Goal: Task Accomplishment & Management: Manage account settings

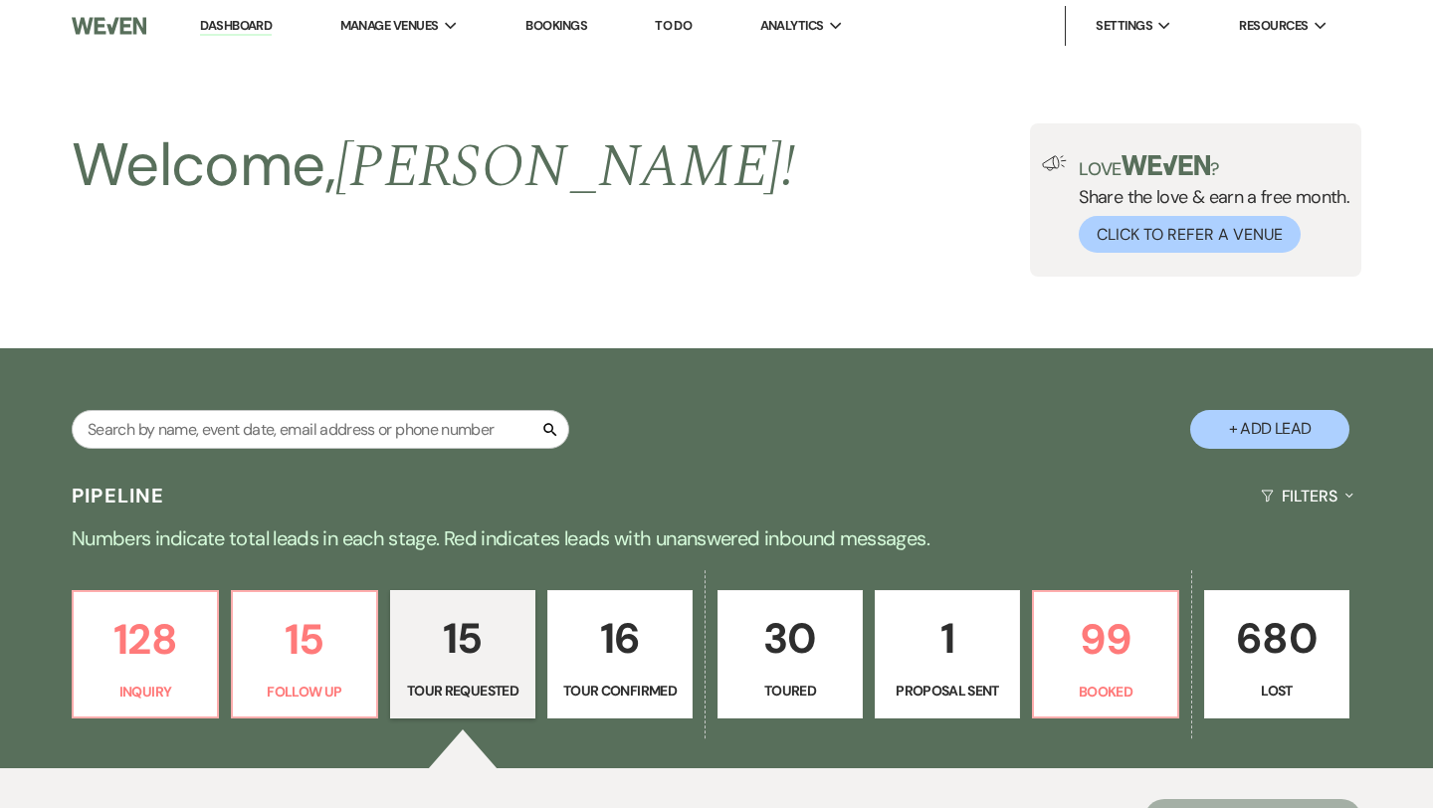
select select "2"
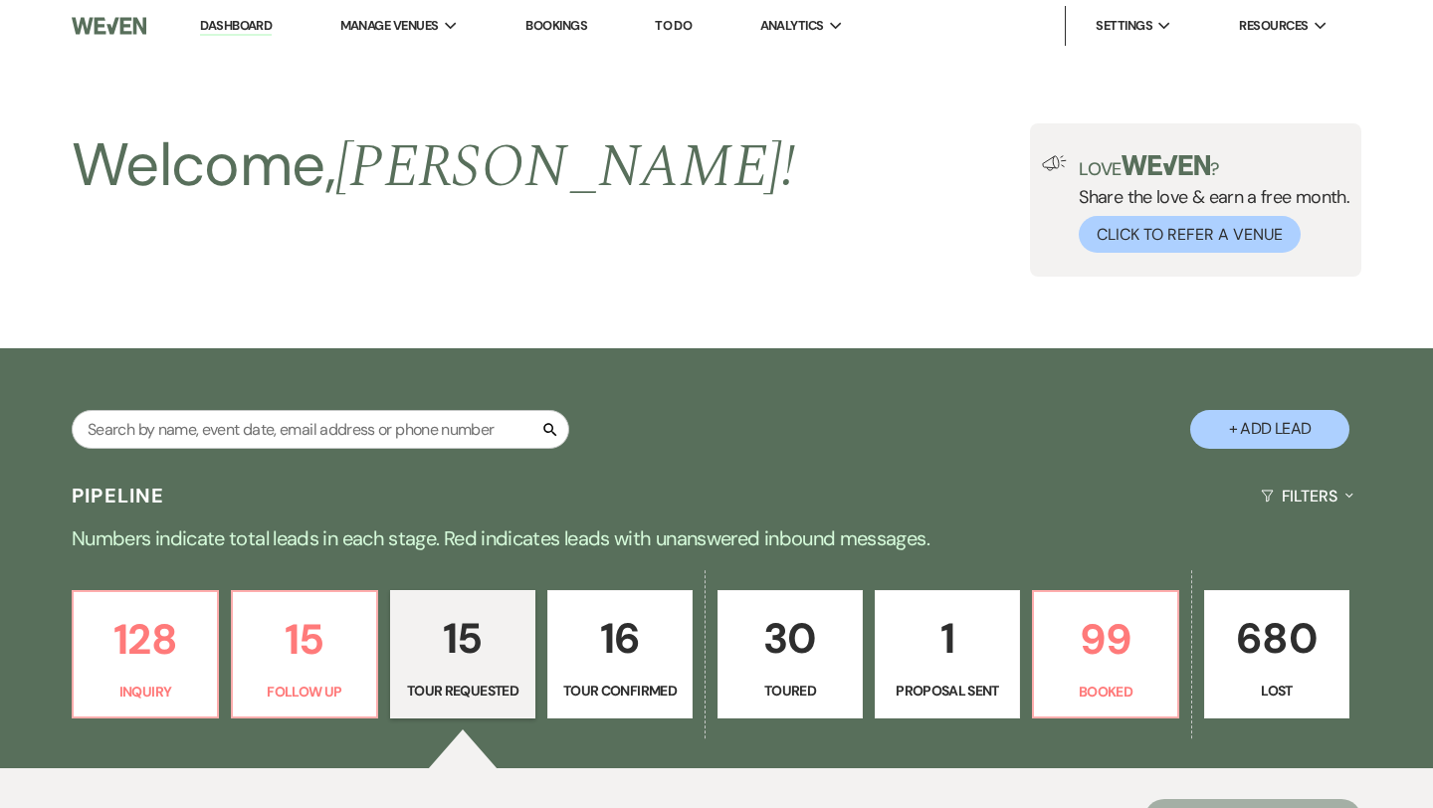
select select "2"
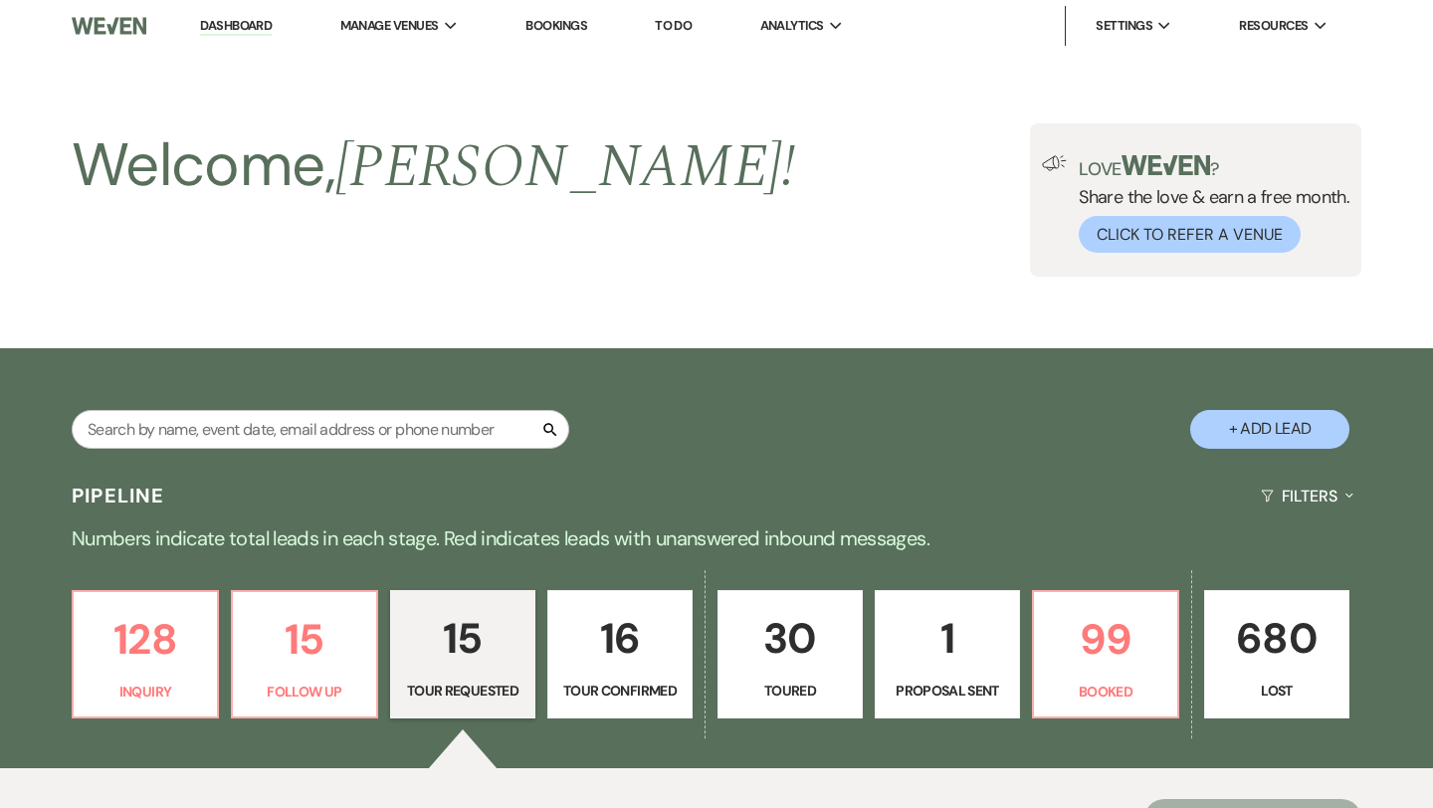
select select "2"
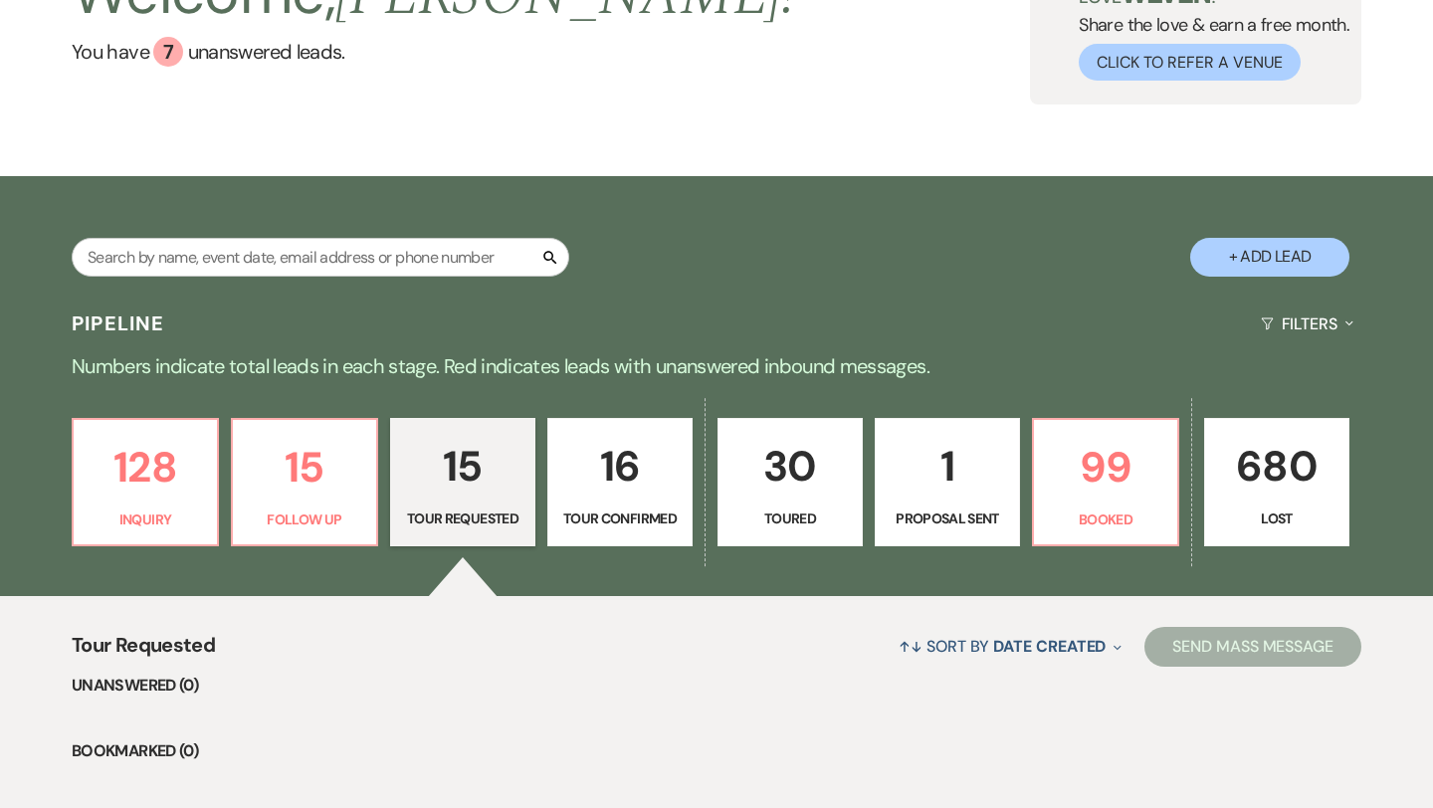
scroll to position [189, 0]
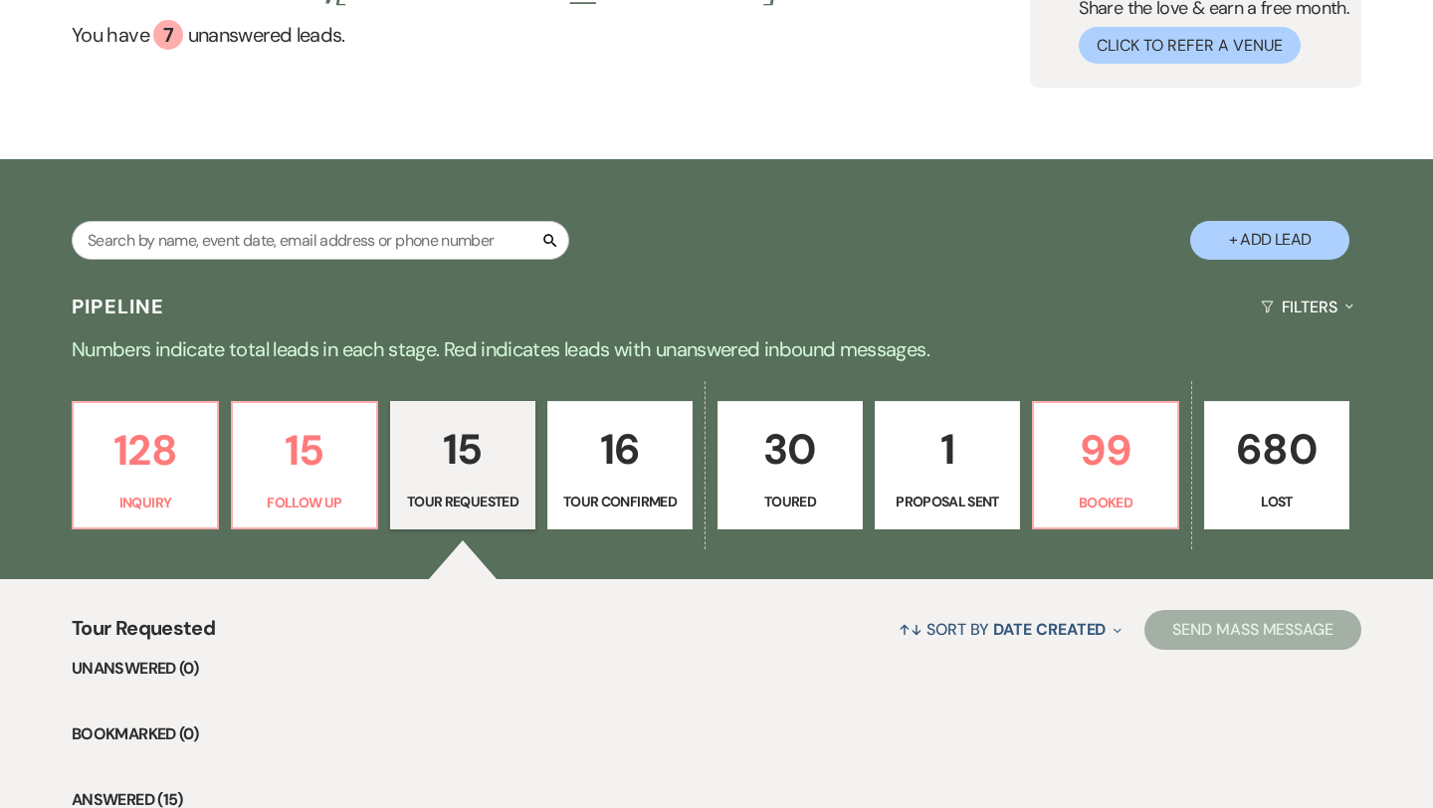
click at [954, 454] on p "1" at bounding box center [946, 449] width 119 height 67
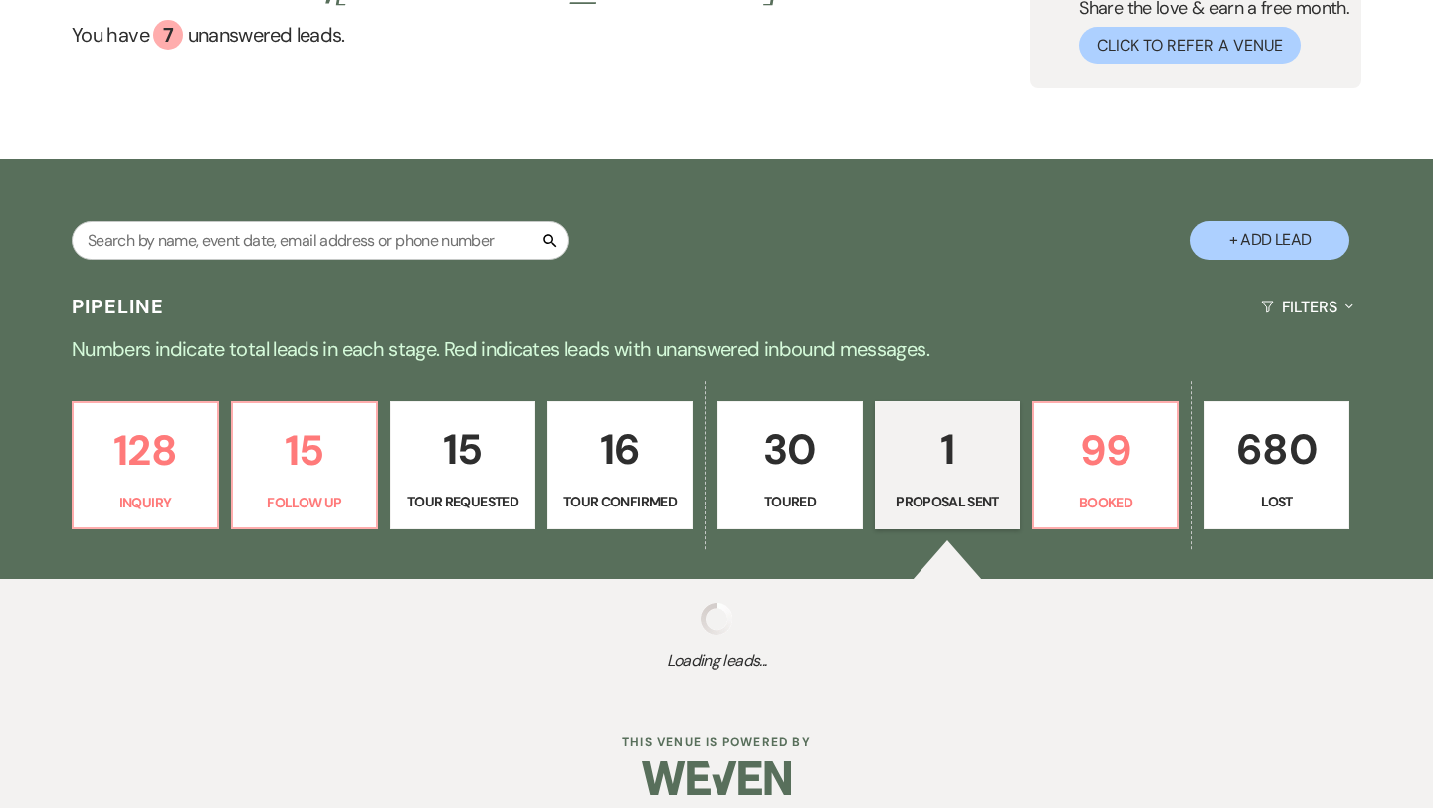
select select "6"
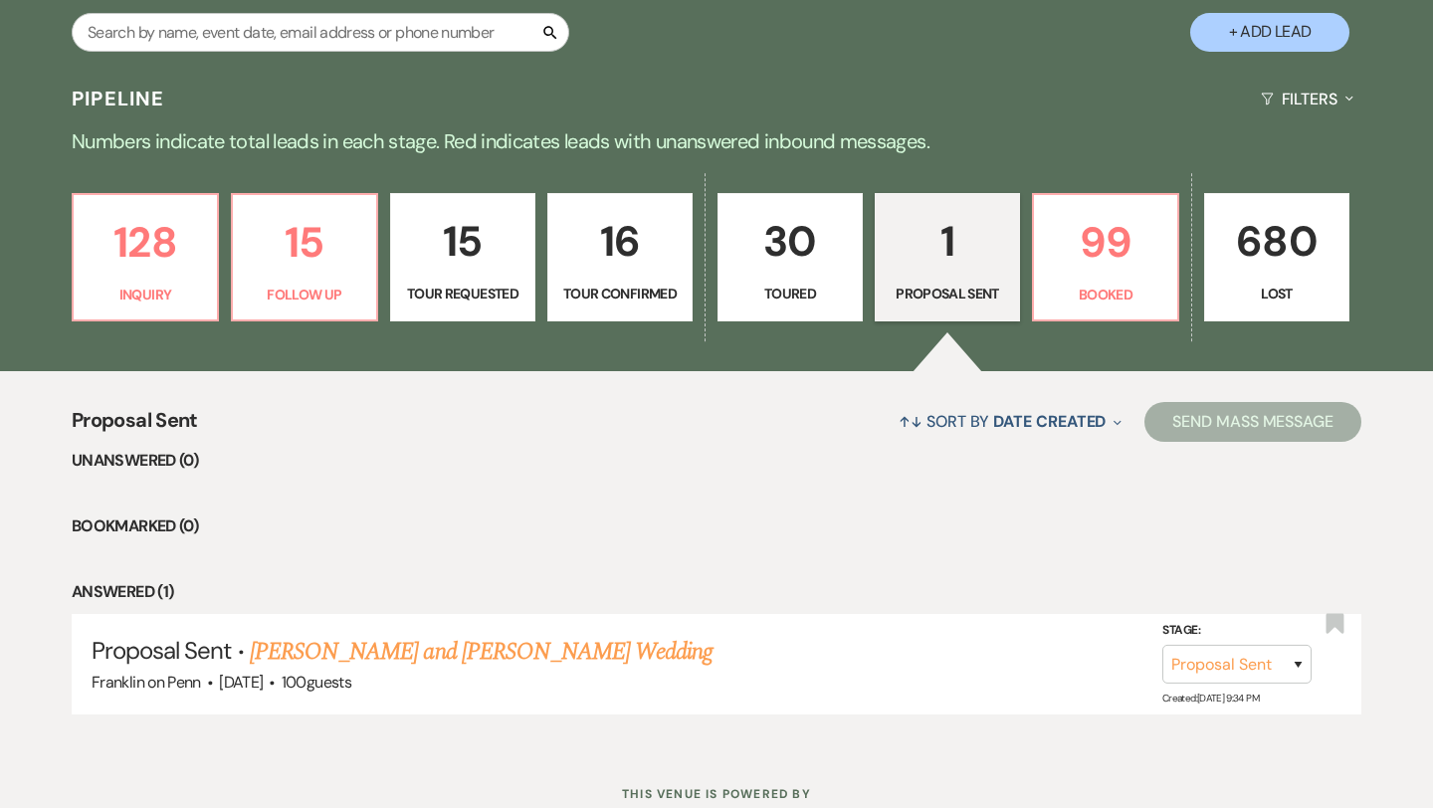
scroll to position [465, 0]
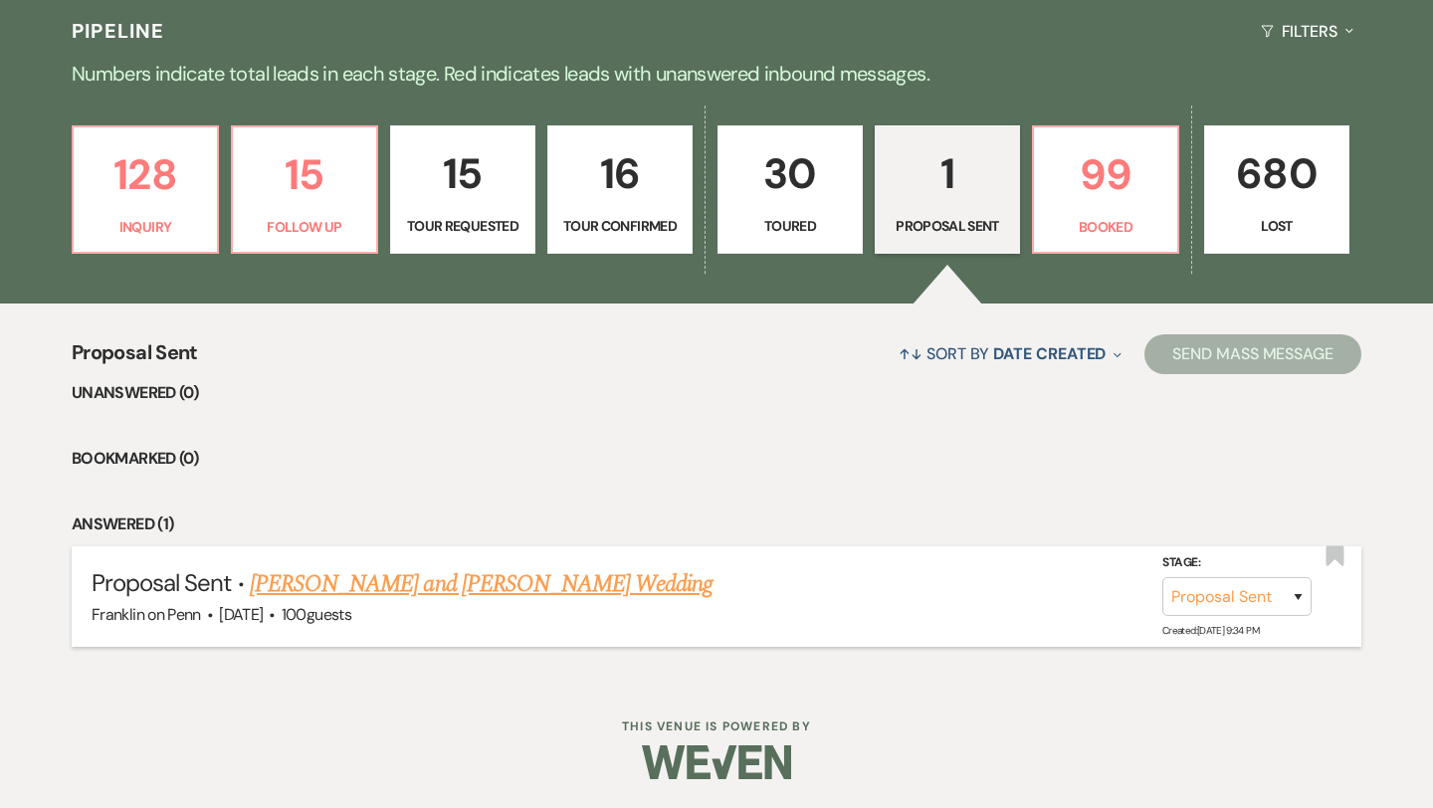
click at [426, 582] on link "Kate and Tim Wedding" at bounding box center [482, 584] width 464 height 36
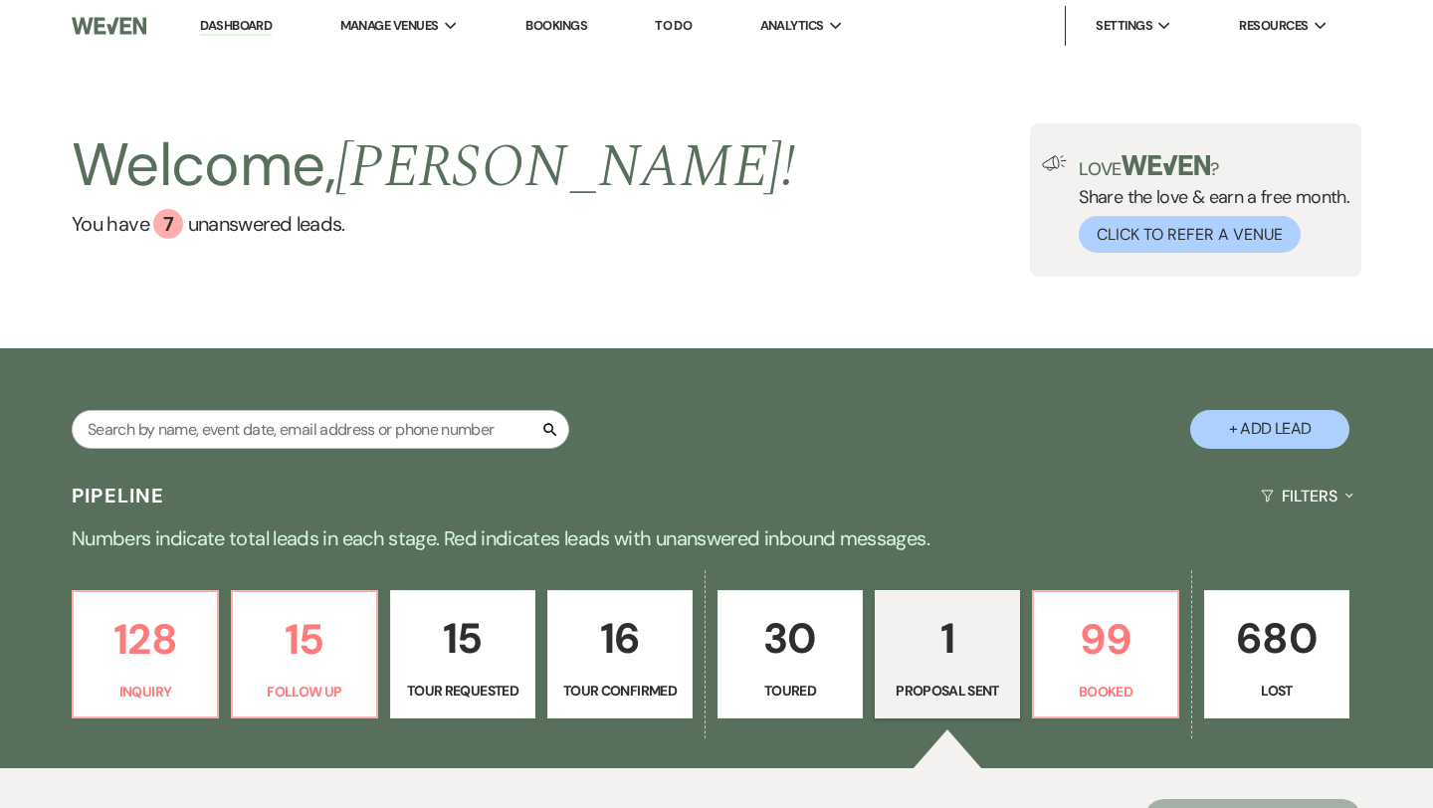
select select "6"
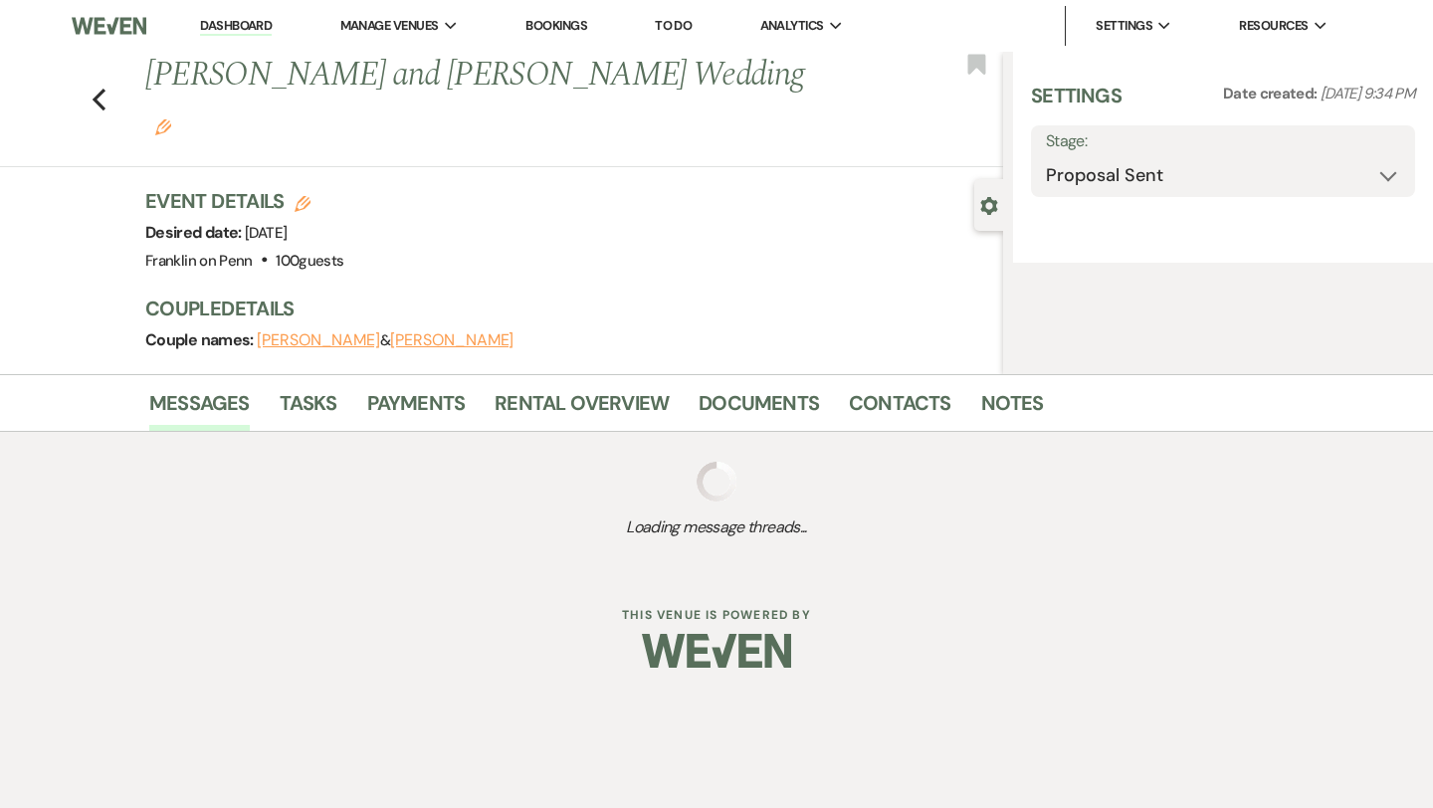
select select "5"
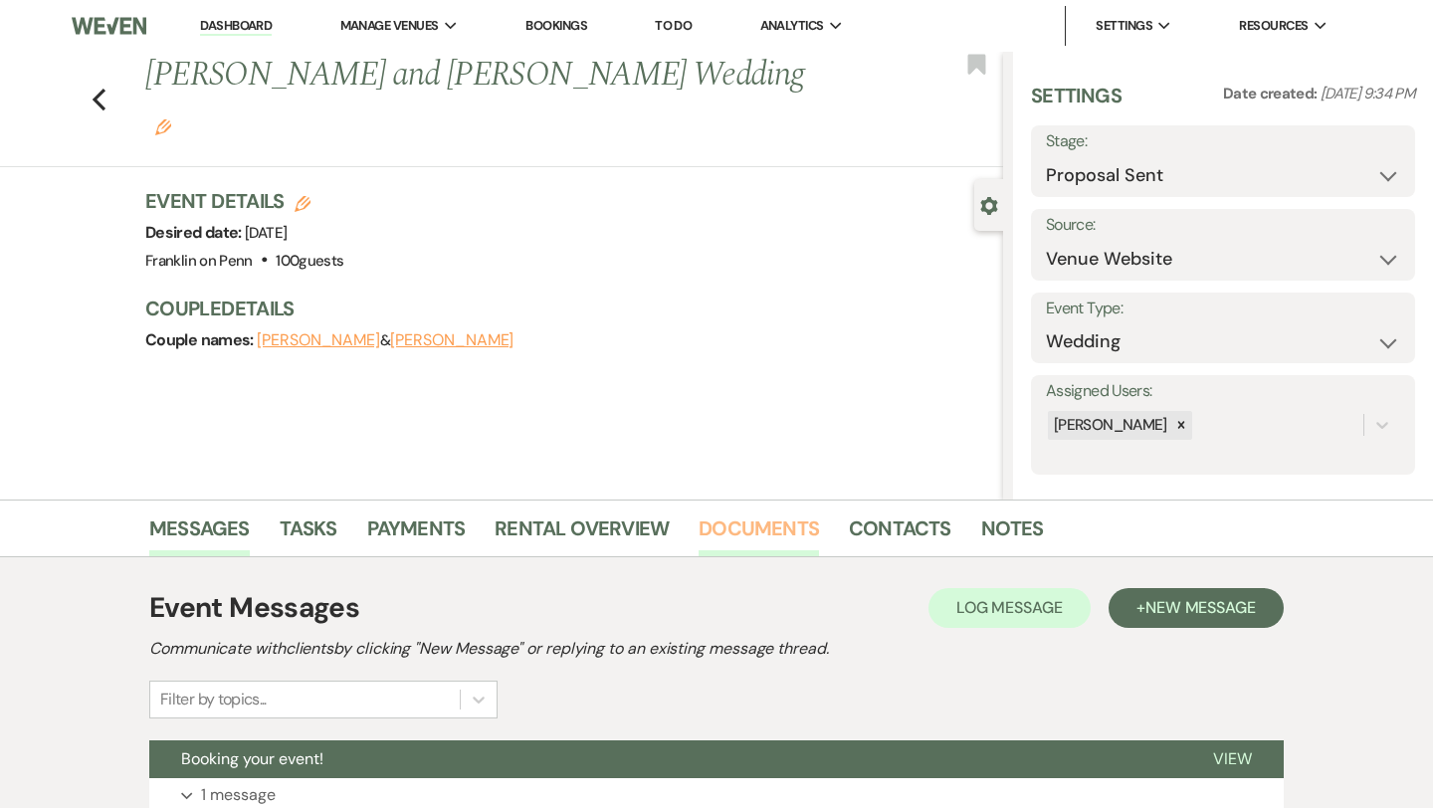
click at [739, 526] on link "Documents" at bounding box center [758, 534] width 120 height 44
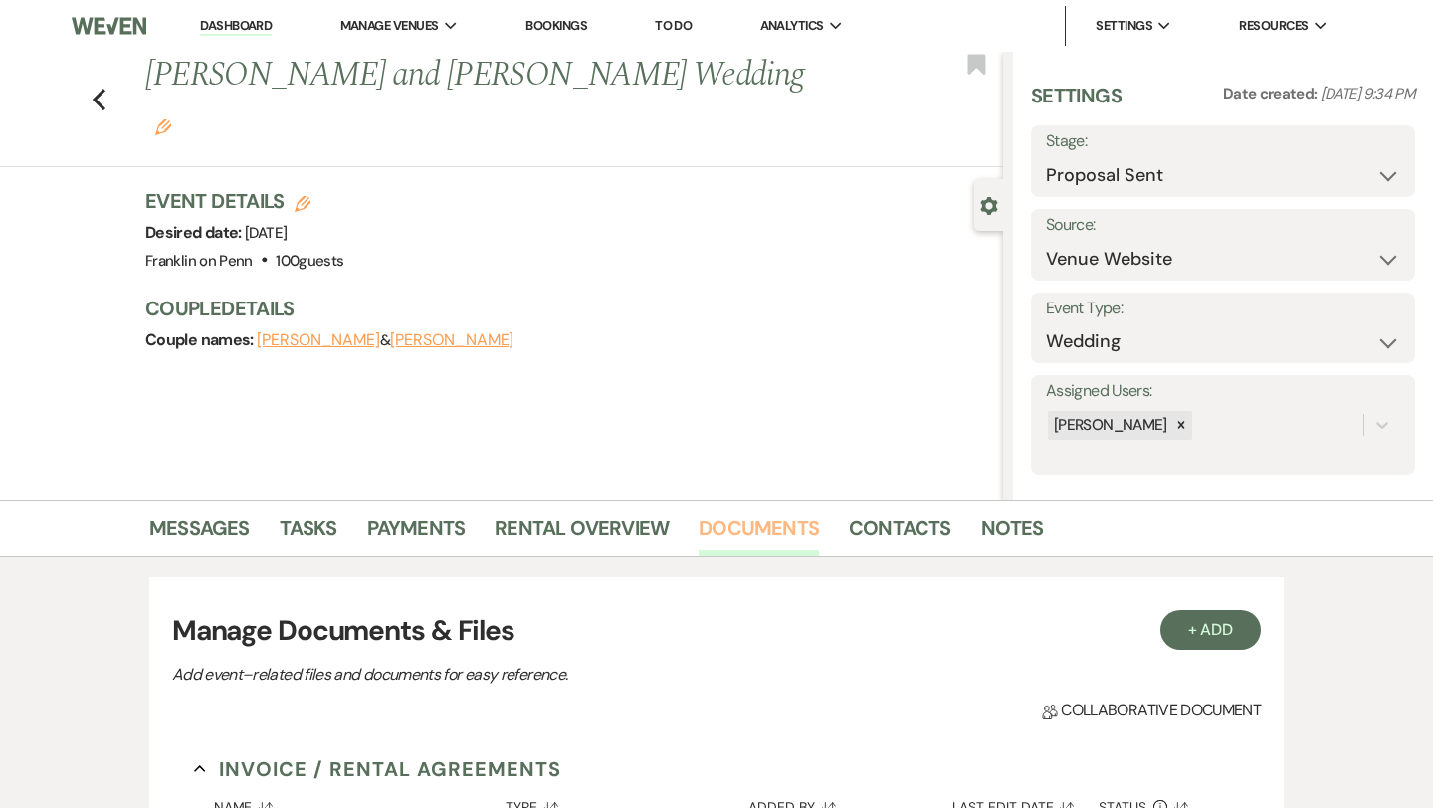
scroll to position [329, 0]
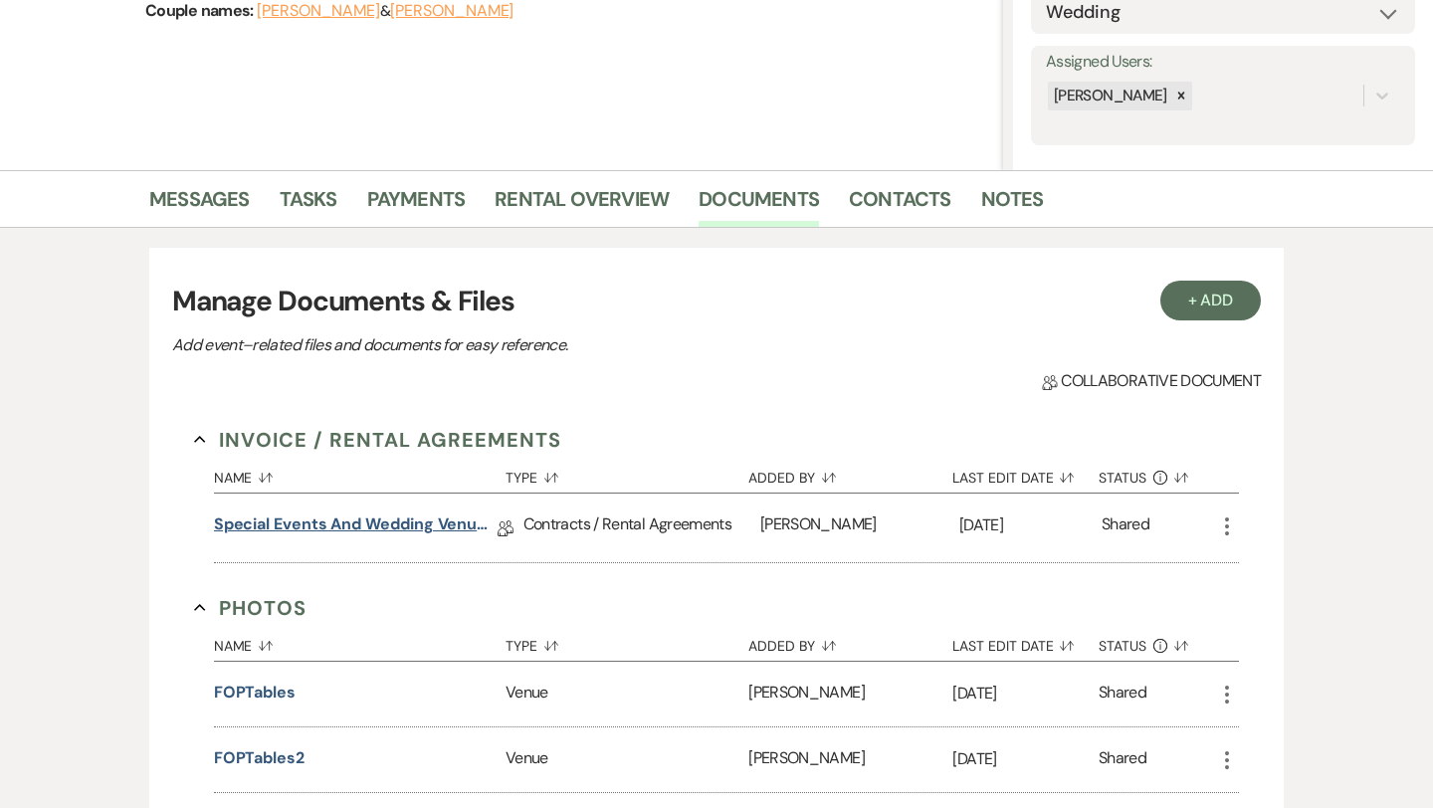
click at [398, 519] on link "Special Events and Wedding Venue Contract" at bounding box center [356, 527] width 284 height 31
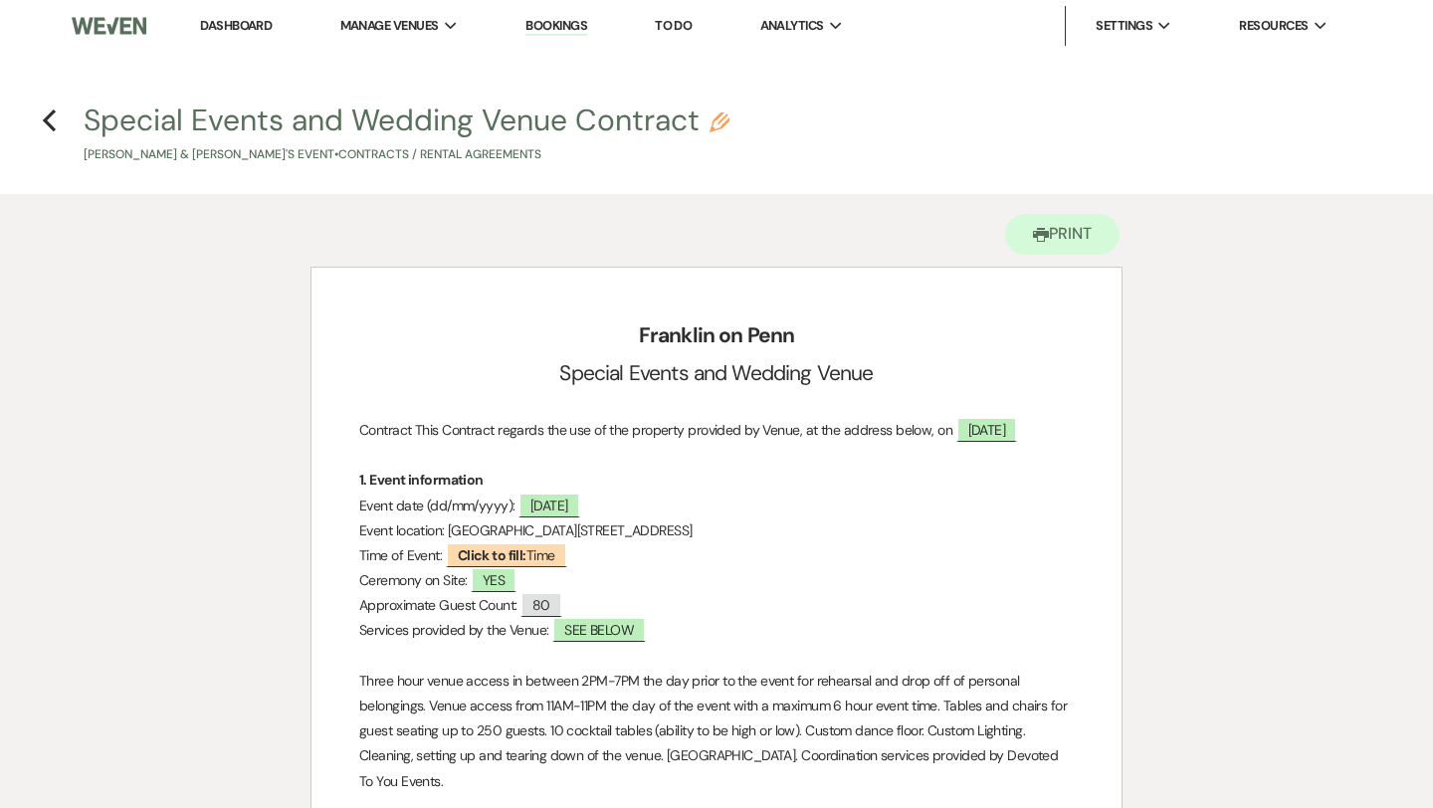
scroll to position [329, 0]
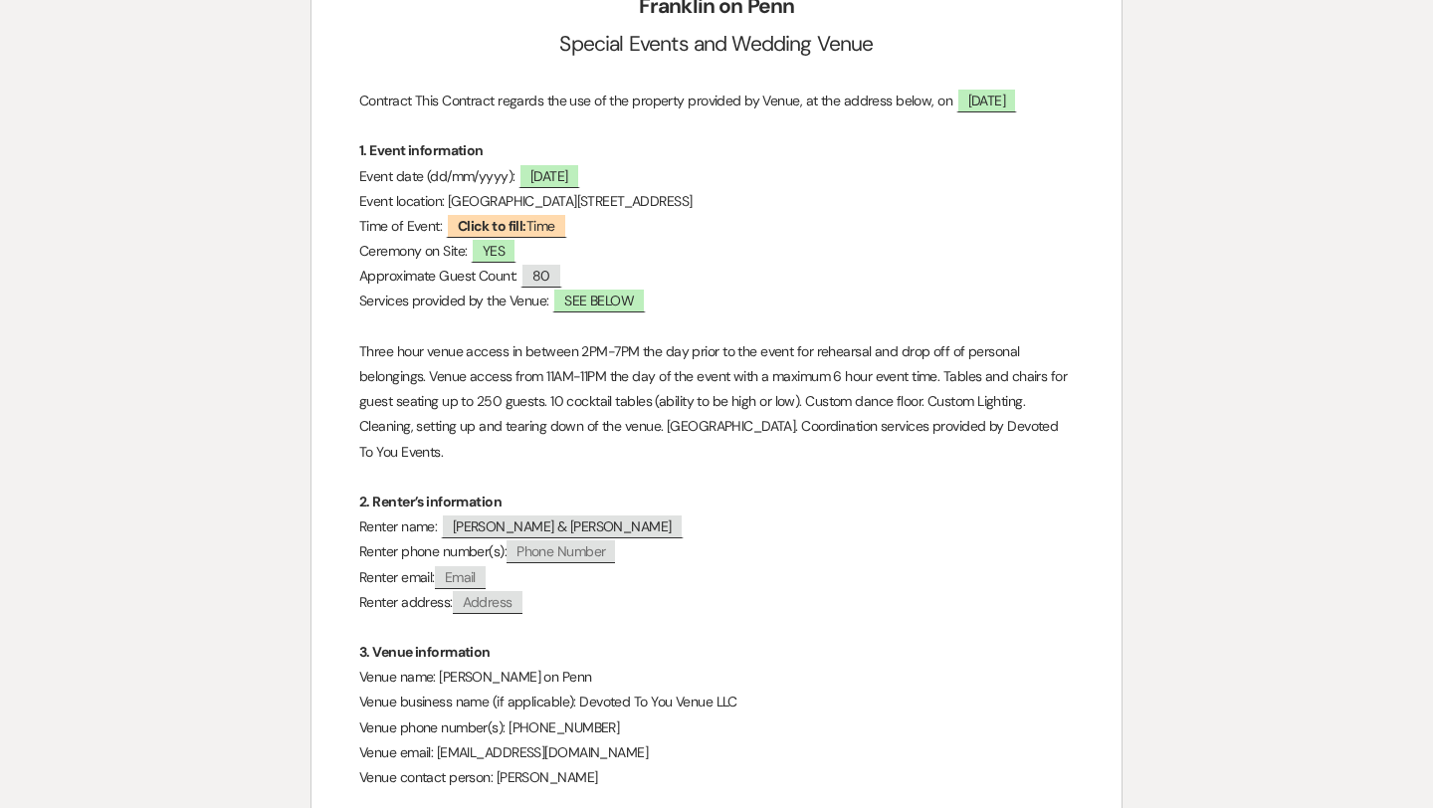
select select "6"
select select "5"
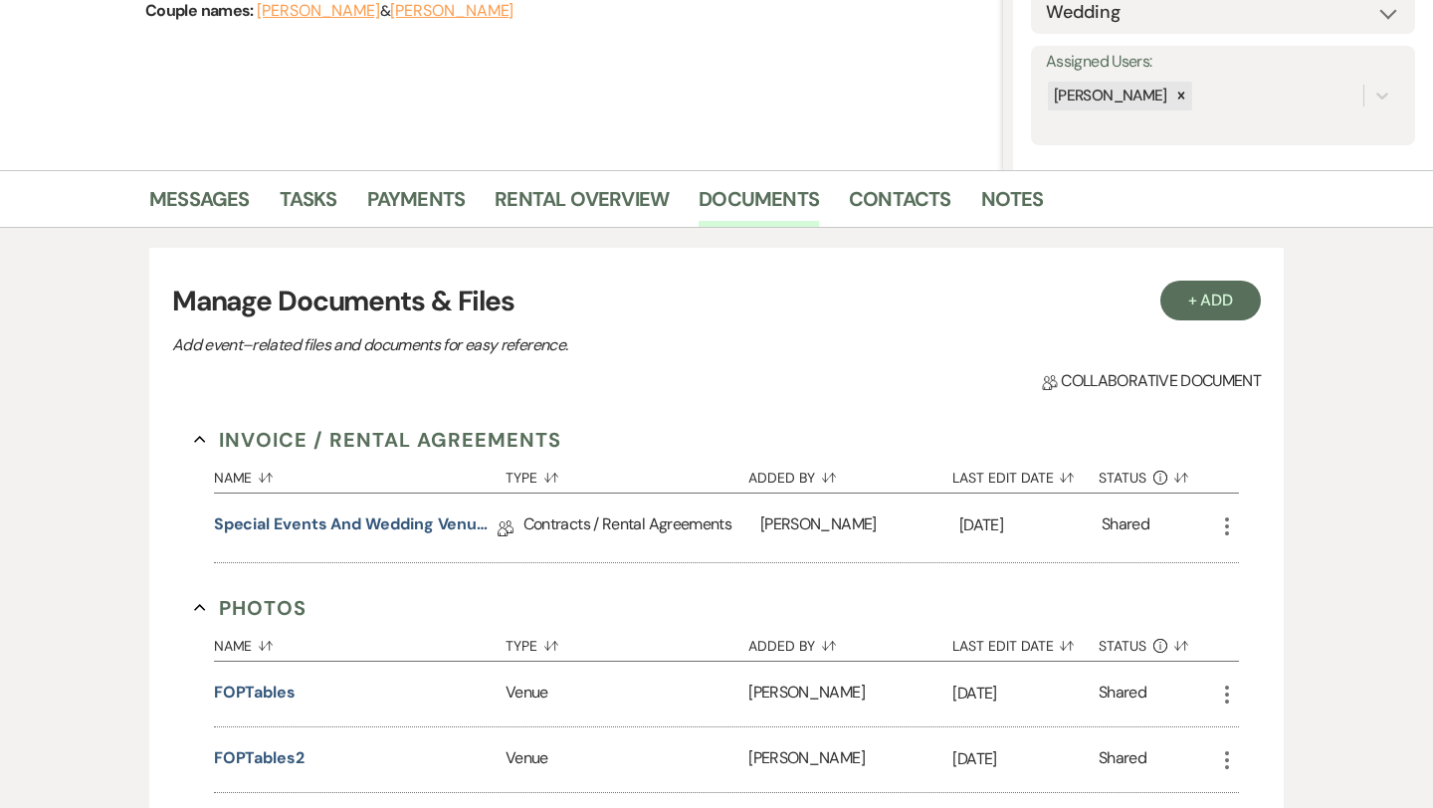
scroll to position [0, 0]
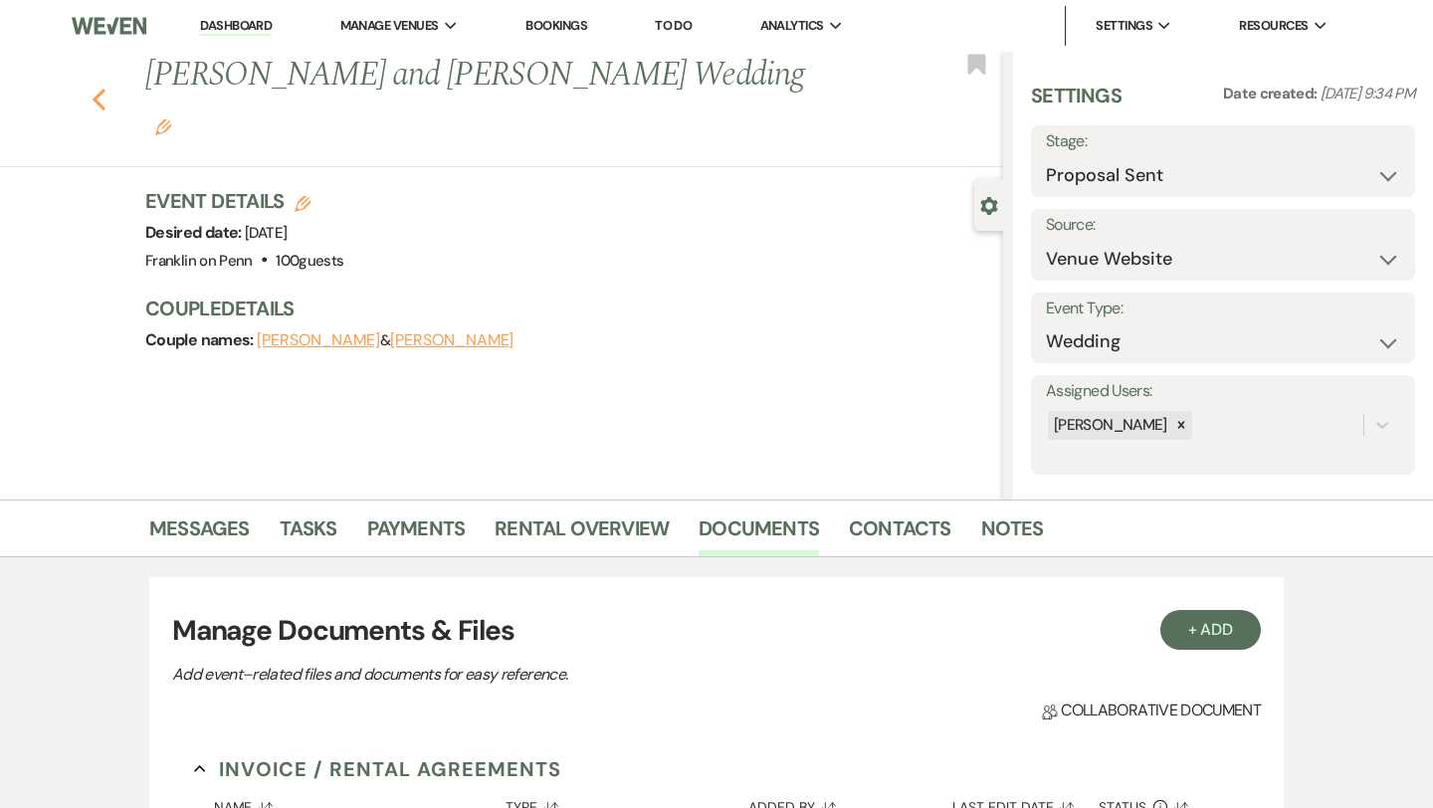
click at [98, 88] on icon "Previous" at bounding box center [99, 100] width 15 height 24
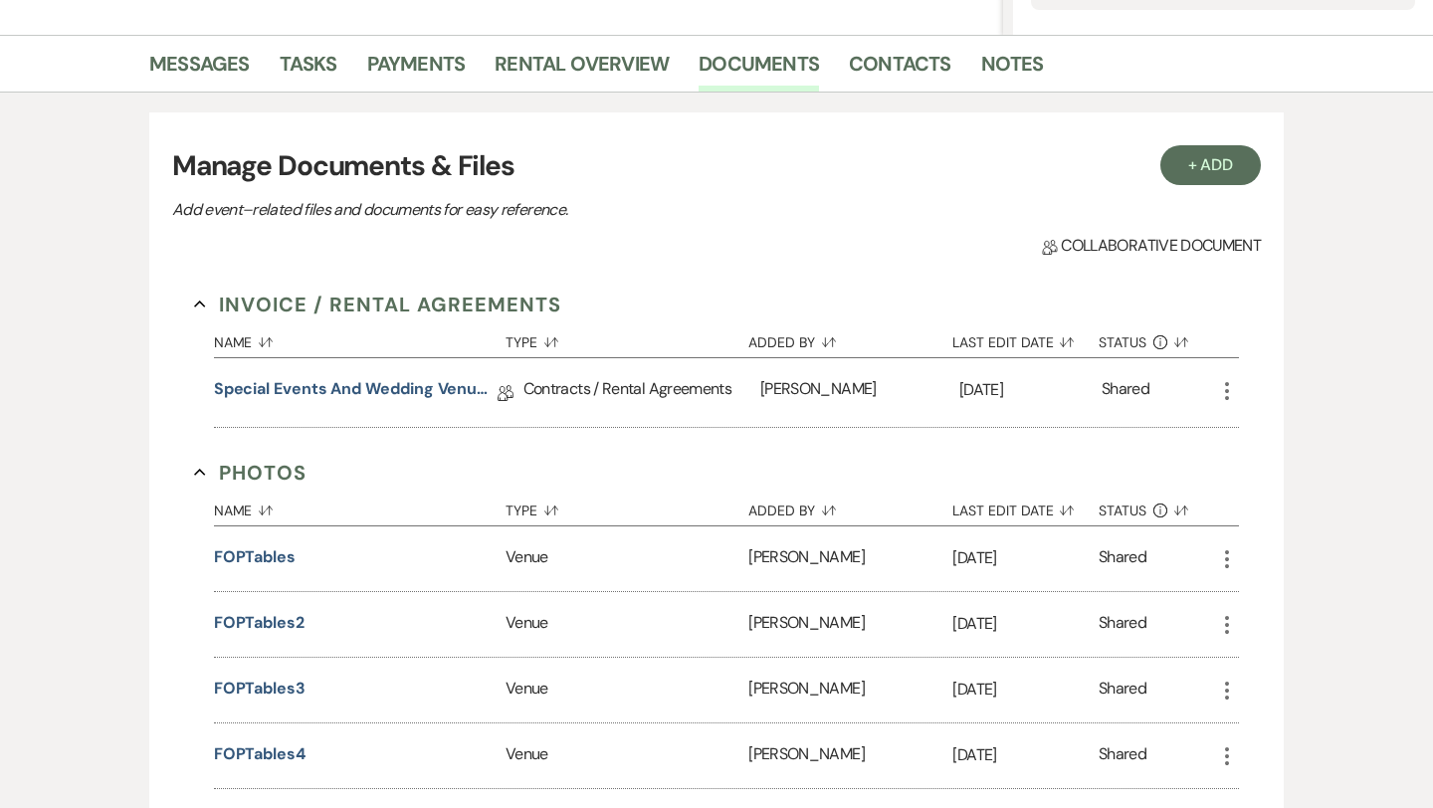
select select "6"
